Goal: Transaction & Acquisition: Purchase product/service

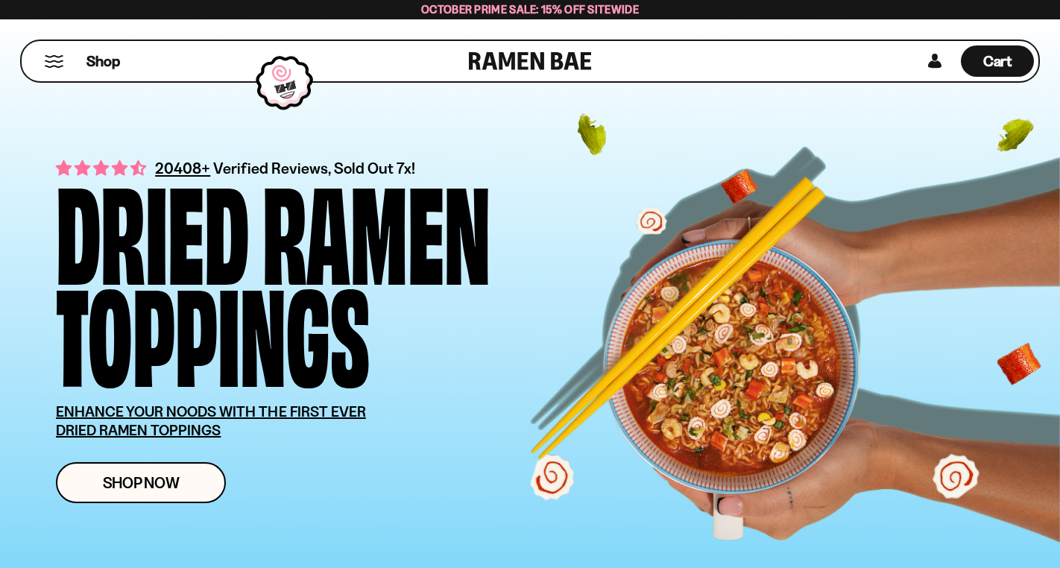
click at [48, 66] on button "Mobile Menu Trigger" at bounding box center [54, 61] width 20 height 13
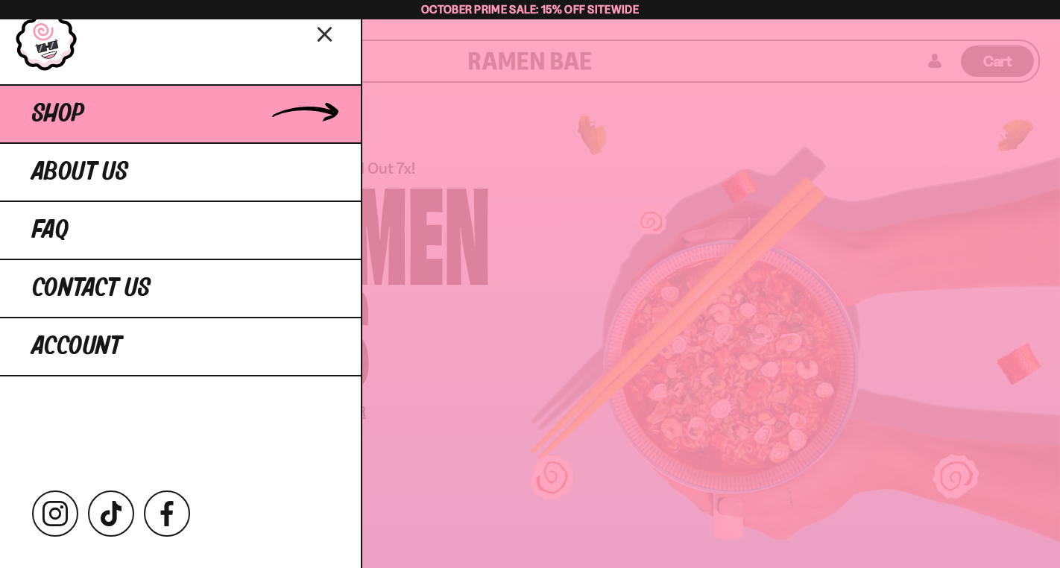
click at [58, 119] on span "Shop" at bounding box center [58, 114] width 52 height 27
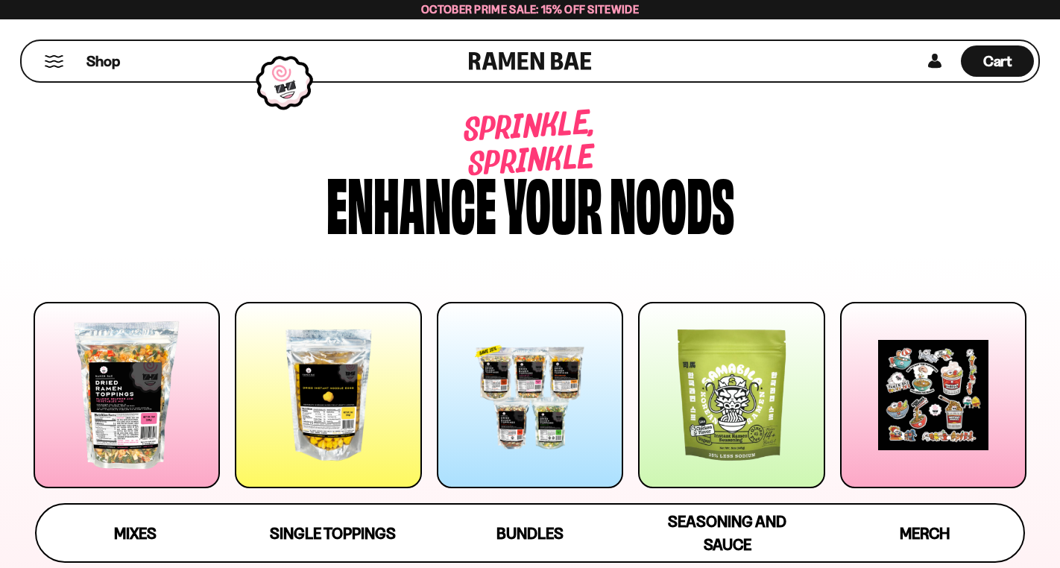
click at [531, 386] on div at bounding box center [530, 395] width 186 height 186
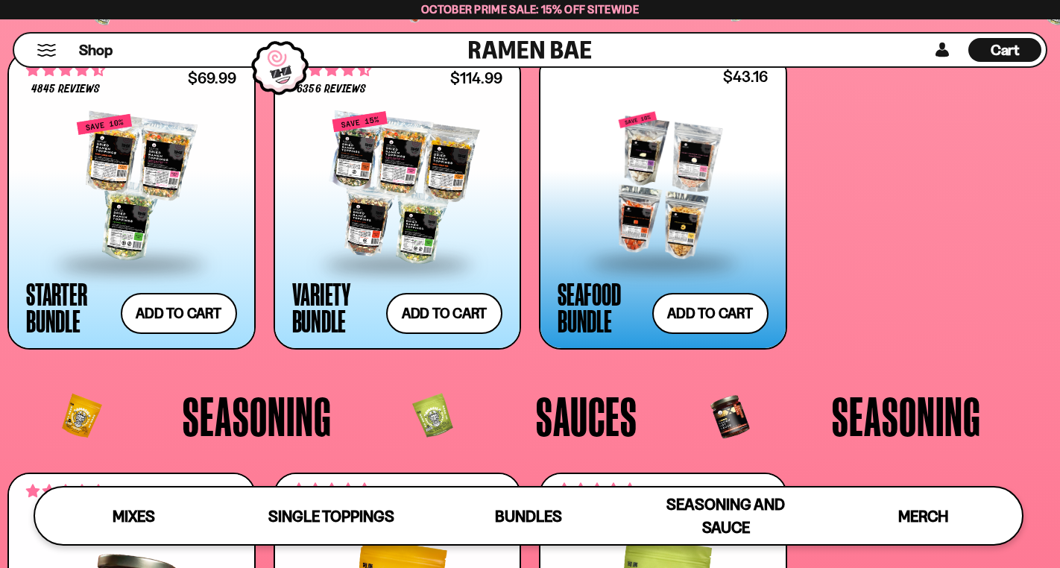
scroll to position [3025, 0]
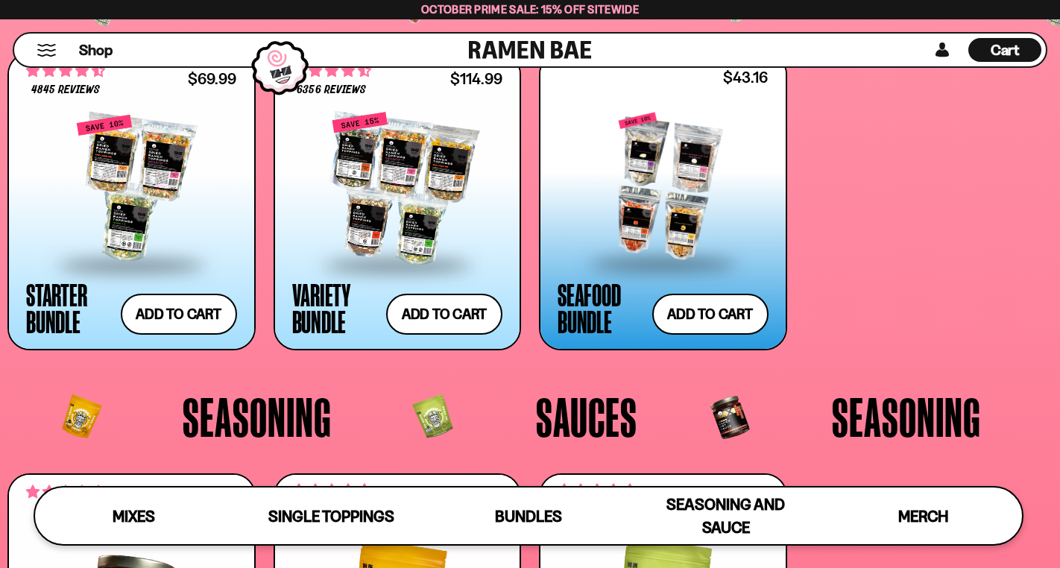
click at [682, 180] on div at bounding box center [663, 187] width 211 height 149
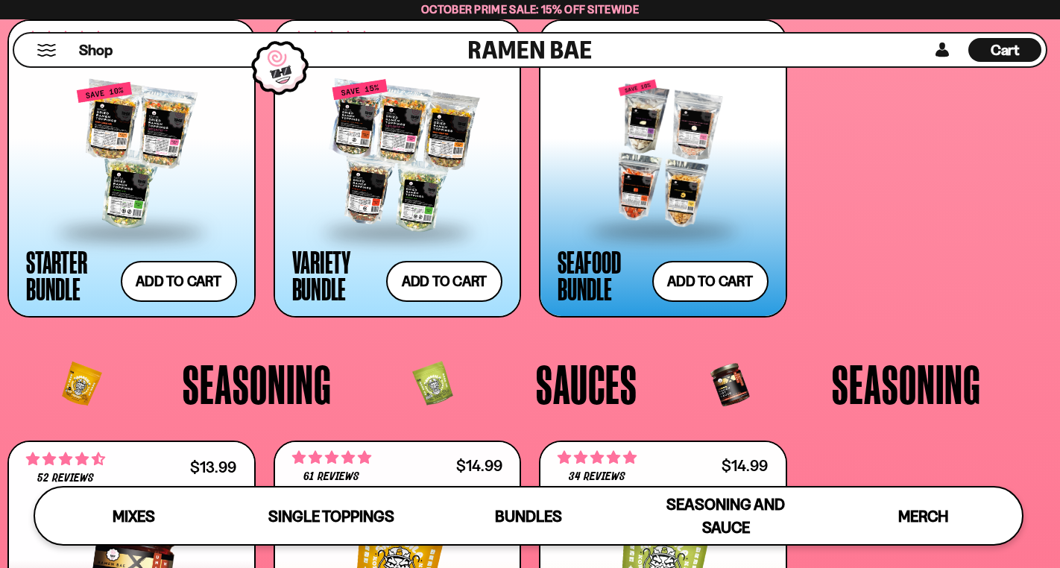
scroll to position [3030, 0]
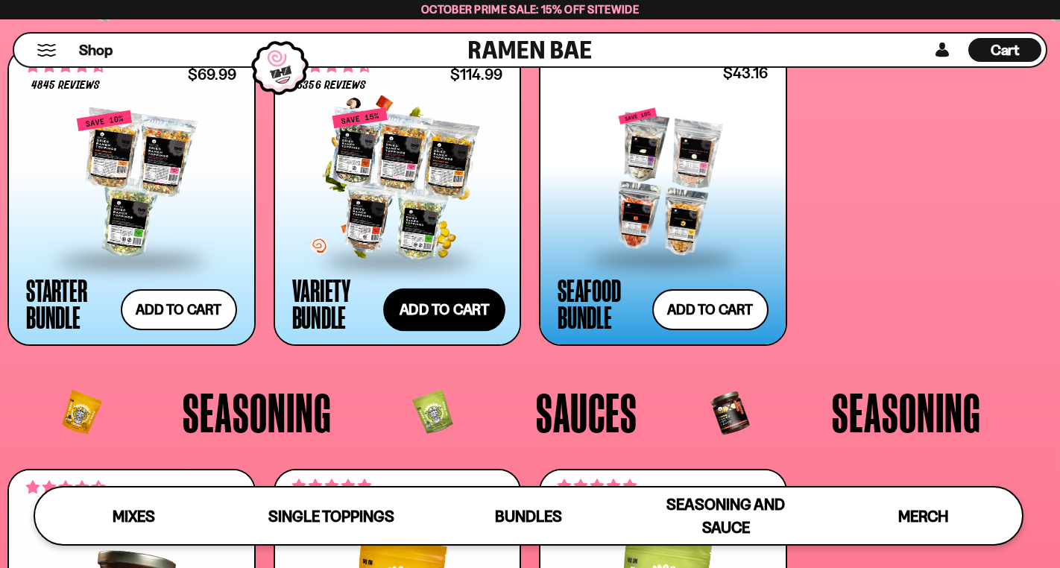
click at [438, 306] on button "Add to cart Add ― Regular price $114.99 Regular price $135.95 USD Sale price $1…" at bounding box center [444, 310] width 122 height 43
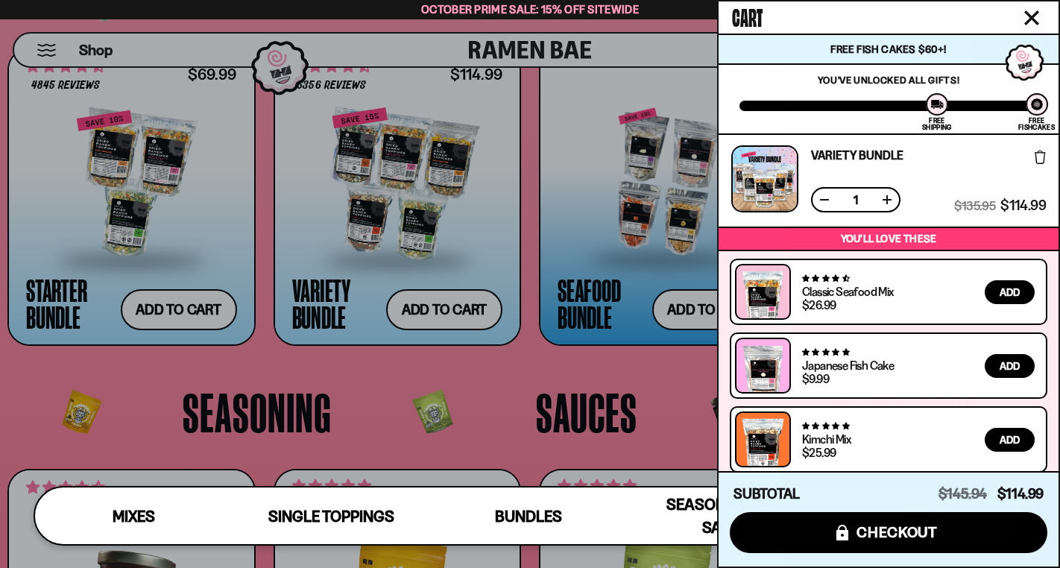
scroll to position [93, 0]
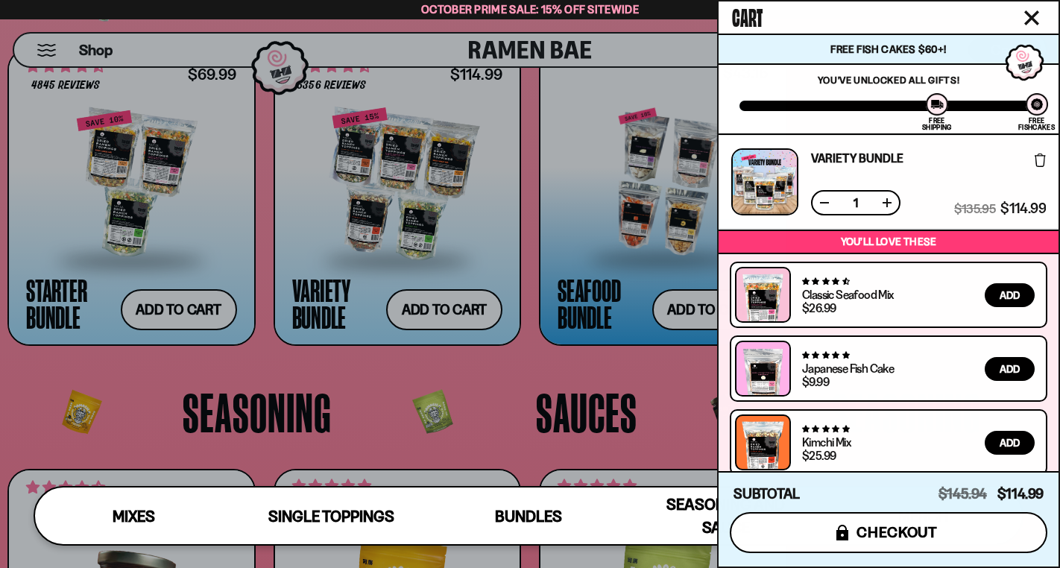
click at [891, 544] on button "icons8-lock checkout" at bounding box center [889, 532] width 318 height 41
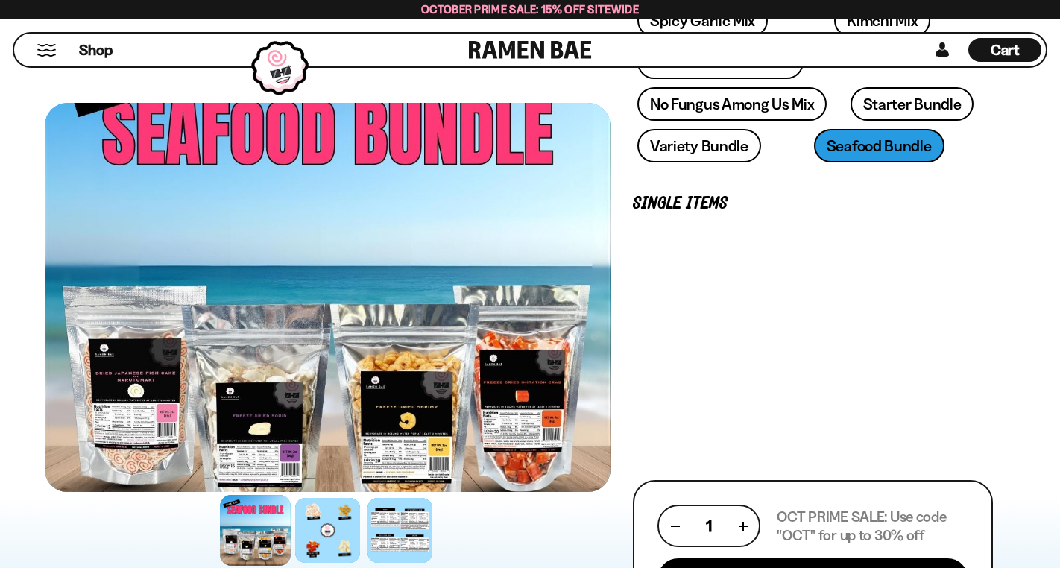
scroll to position [385, 0]
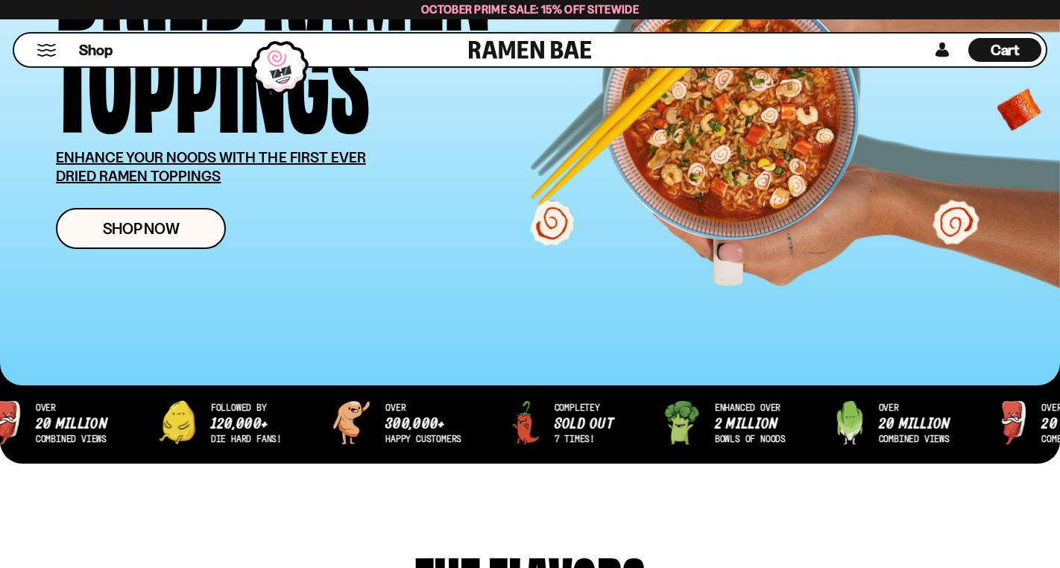
scroll to position [177, 0]
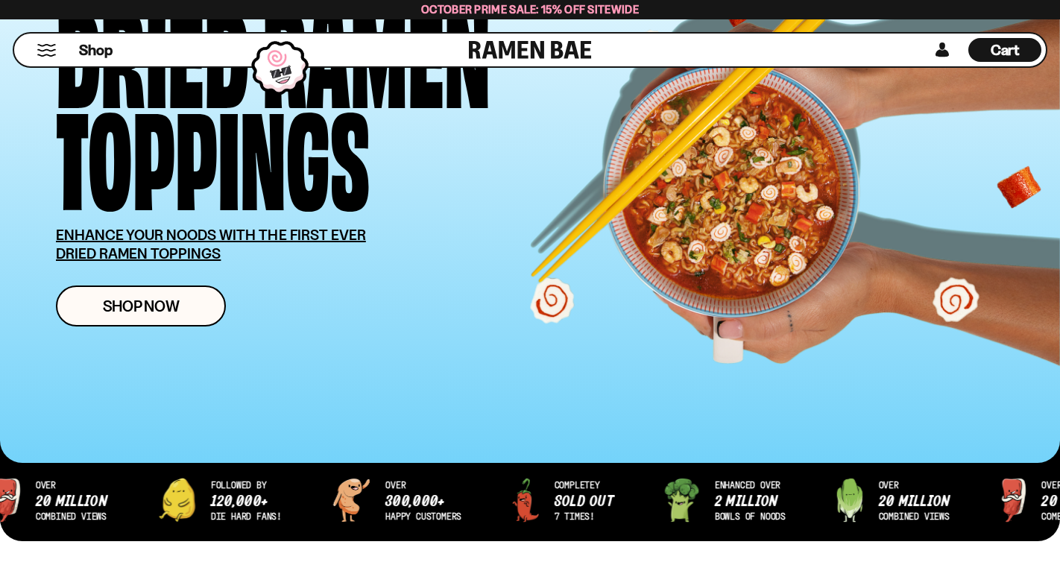
click at [1007, 58] on span "Cart" at bounding box center [1005, 50] width 29 height 18
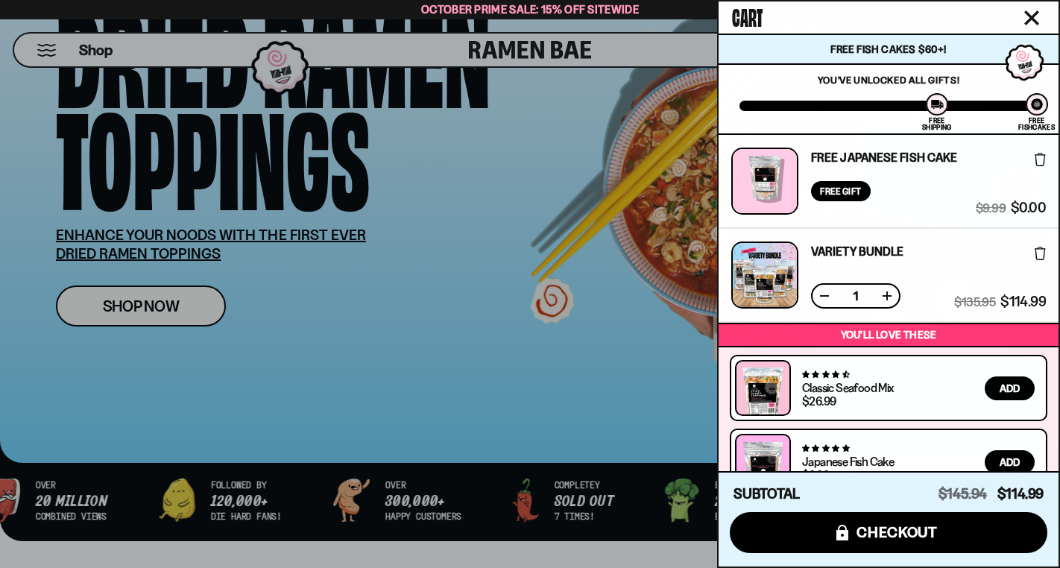
click at [264, 163] on div at bounding box center [530, 284] width 1060 height 568
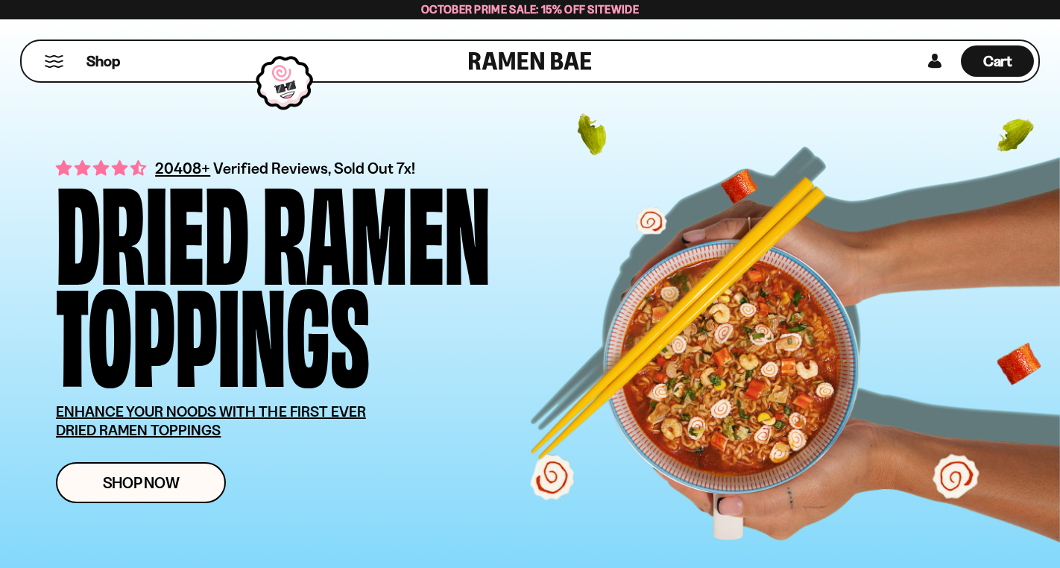
scroll to position [0, 0]
click at [453, 10] on span "October Prime Sale: 15% off Sitewide" at bounding box center [530, 9] width 218 height 14
click at [1000, 69] on span "Cart" at bounding box center [998, 61] width 29 height 18
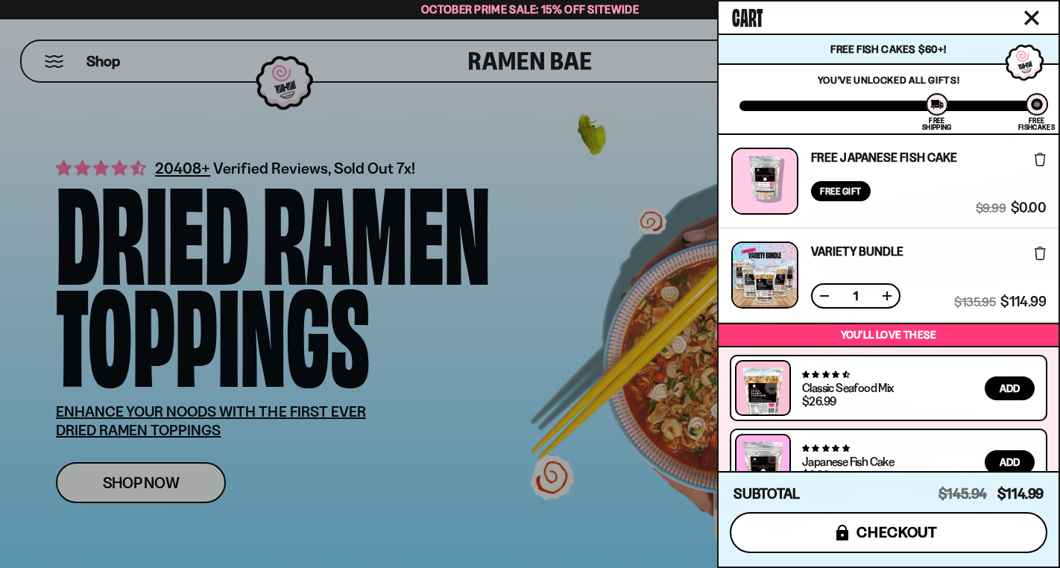
click at [889, 538] on span "checkout" at bounding box center [897, 532] width 81 height 16
